Goal: Task Accomplishment & Management: Complete application form

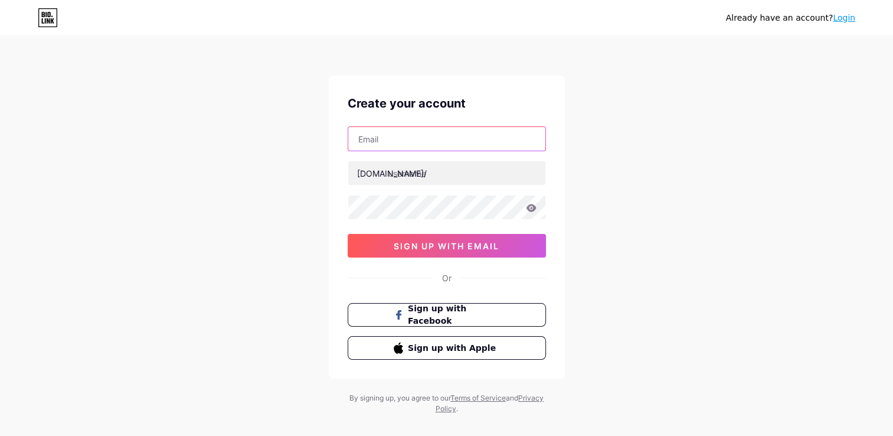
click at [464, 132] on input "text" at bounding box center [446, 139] width 197 height 24
type input "[EMAIL_ADDRESS][DOMAIN_NAME]"
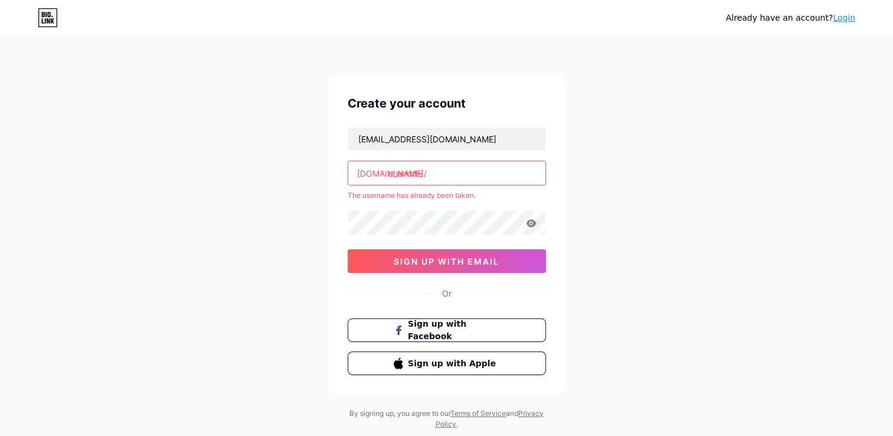
click at [439, 175] on input "charlotte" at bounding box center [446, 173] width 197 height 24
drag, startPoint x: 436, startPoint y: 175, endPoint x: 387, endPoint y: 179, distance: 49.2
click at [387, 179] on input "charlotte" at bounding box center [446, 173] width 197 height 24
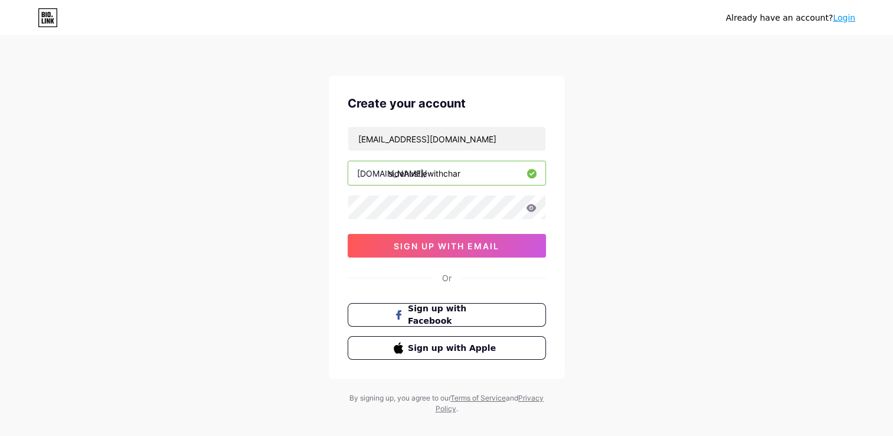
click at [612, 192] on div "Already have an account? Login Create your account [EMAIL_ADDRESS][DOMAIN_NAME]…" at bounding box center [446, 226] width 893 height 452
click at [404, 174] on input "sidehustlewithchar" at bounding box center [446, 173] width 197 height 24
click at [432, 174] on input "side_hustlewithchar" at bounding box center [446, 173] width 197 height 24
click at [451, 171] on input "side_hustle_withchar" at bounding box center [446, 173] width 197 height 24
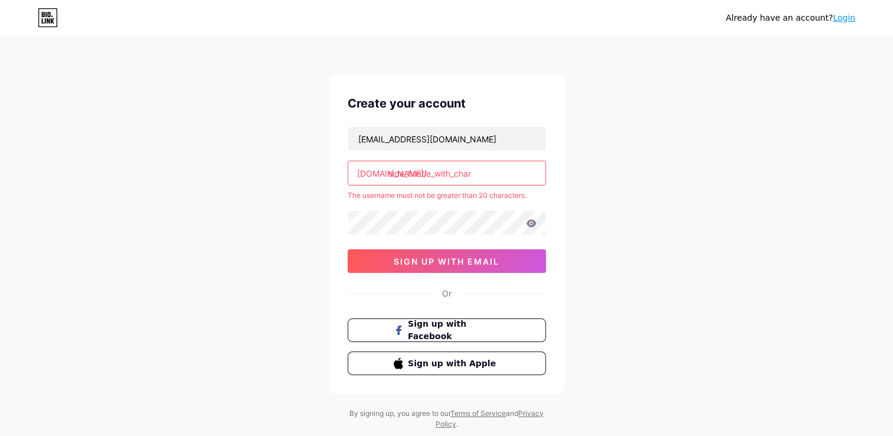
drag, startPoint x: 495, startPoint y: 172, endPoint x: 496, endPoint y: 178, distance: 6.0
click at [495, 172] on input "side_hustle_with_char" at bounding box center [446, 173] width 197 height 24
click at [652, 208] on div "Already have an account? Login Create your account [EMAIL_ADDRESS][DOMAIN_NAME]…" at bounding box center [446, 233] width 893 height 467
drag, startPoint x: 479, startPoint y: 171, endPoint x: 404, endPoint y: 177, distance: 75.2
click at [404, 177] on input "side_hustle_with_char" at bounding box center [446, 173] width 197 height 24
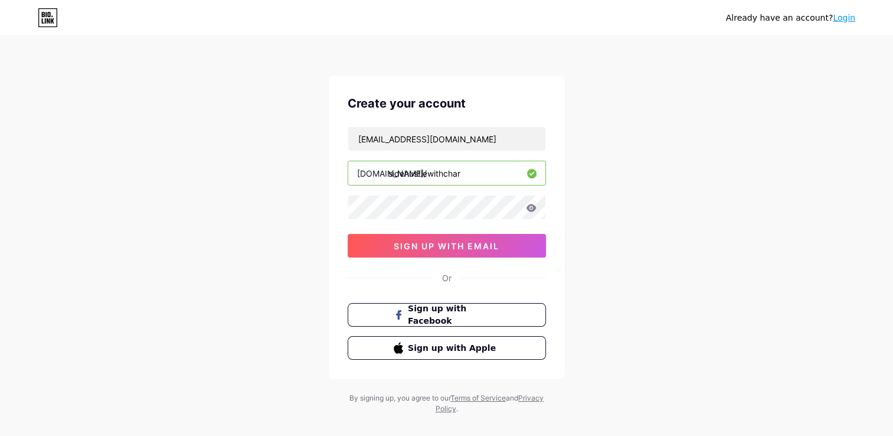
click at [391, 171] on input "sidehustlewithchar" at bounding box center [446, 173] width 197 height 24
drag, startPoint x: 476, startPoint y: 174, endPoint x: 383, endPoint y: 174, distance: 93.9
click at [383, 174] on div "[DOMAIN_NAME]/ sidehustlewithchar" at bounding box center [447, 173] width 198 height 25
type input "s"
type input "sidehustlewithchar"
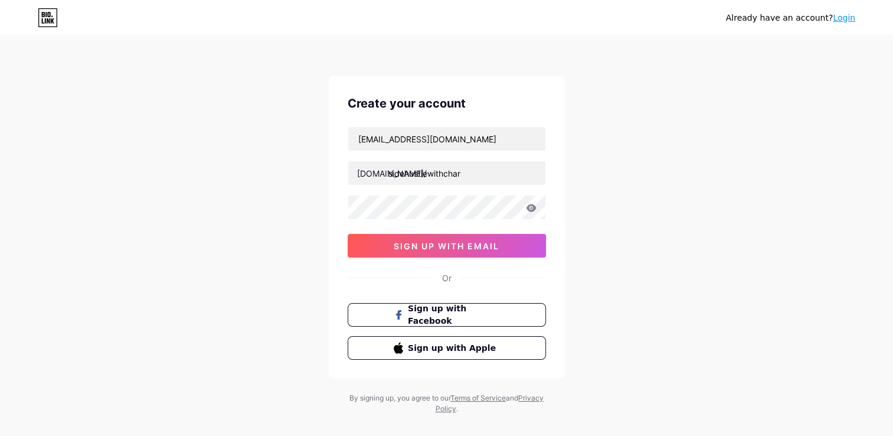
click at [554, 181] on div "Create your account [EMAIL_ADDRESS][DOMAIN_NAME] [DOMAIN_NAME]/ sidehustlewithc…" at bounding box center [447, 227] width 236 height 303
click at [531, 247] on button "sign up with email" at bounding box center [447, 246] width 198 height 24
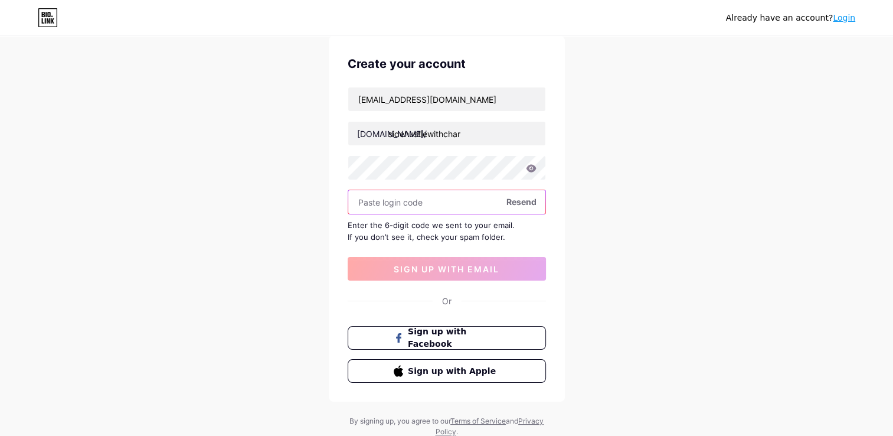
scroll to position [59, 0]
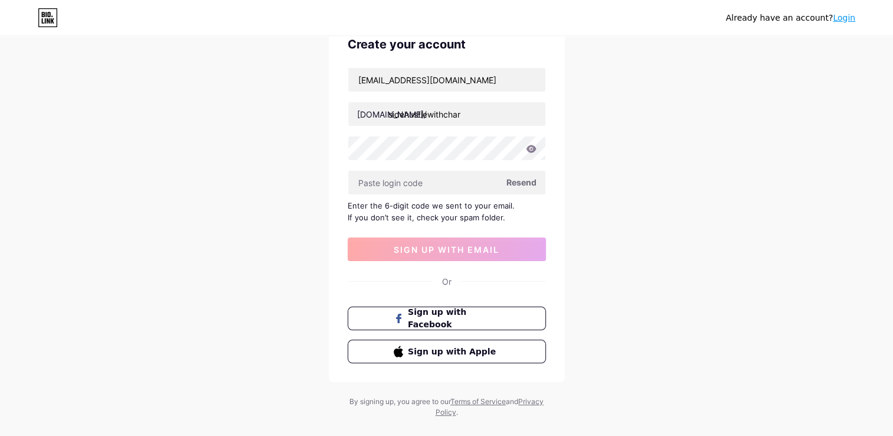
click at [529, 184] on span "Resend" at bounding box center [522, 182] width 30 height 12
click at [524, 178] on span "Resend" at bounding box center [522, 182] width 30 height 12
click at [444, 181] on input "text" at bounding box center [446, 183] width 197 height 24
paste input "588407"
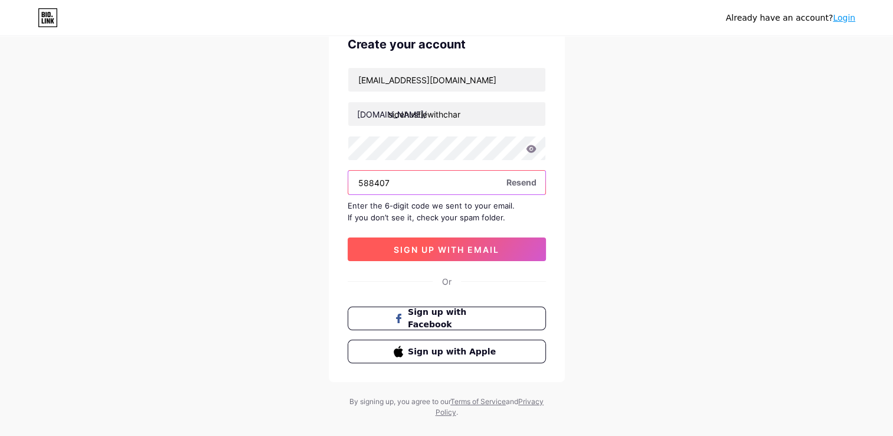
type input "588407"
click at [500, 244] on span "sign up with email" at bounding box center [447, 249] width 106 height 10
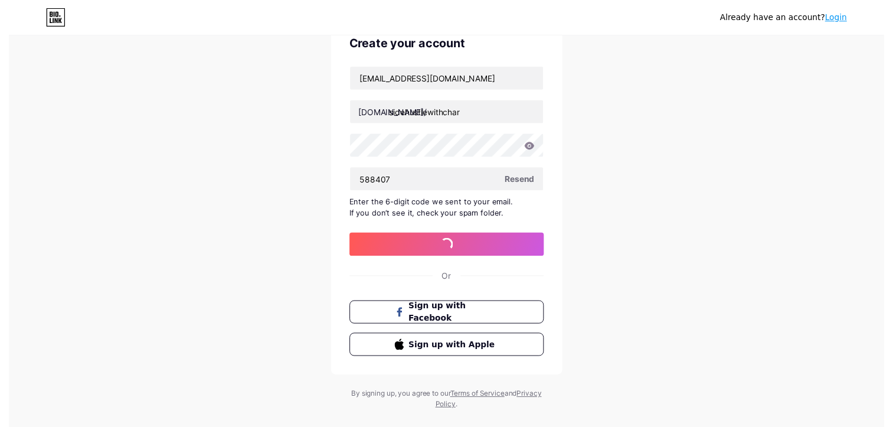
scroll to position [0, 0]
